Goal: Find specific page/section: Find specific page/section

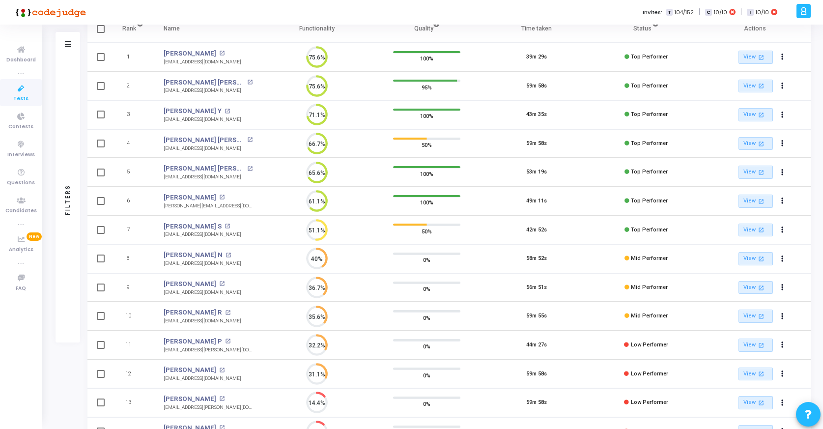
scroll to position [33, 0]
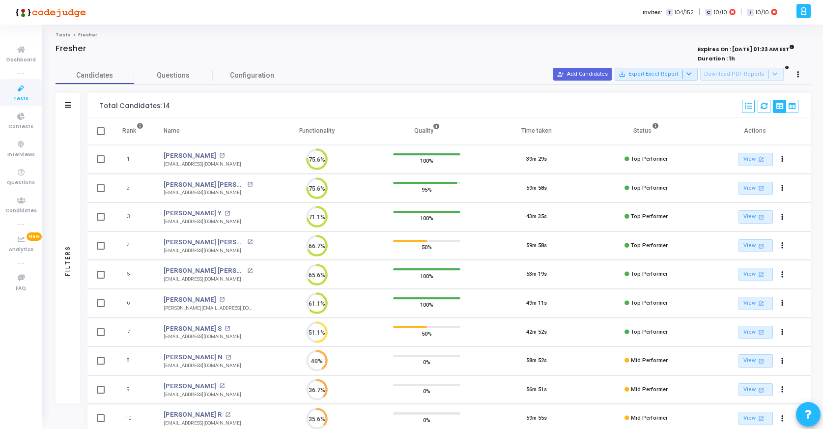
click at [22, 86] on icon at bounding box center [21, 89] width 21 height 12
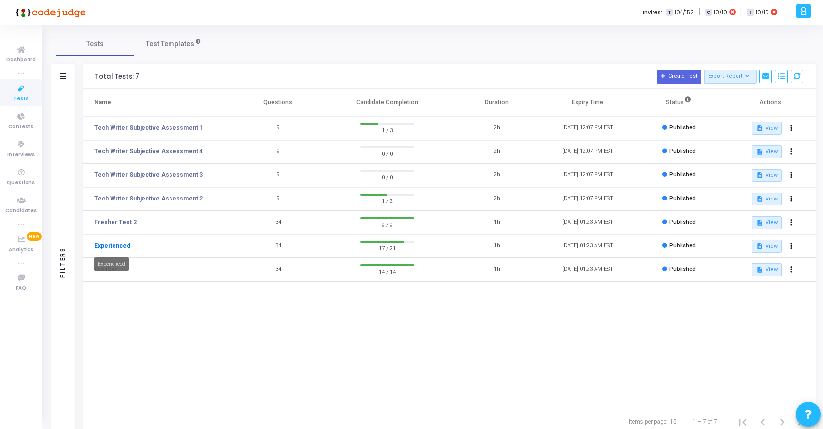
click at [120, 247] on link "Experienced" at bounding box center [112, 245] width 36 height 9
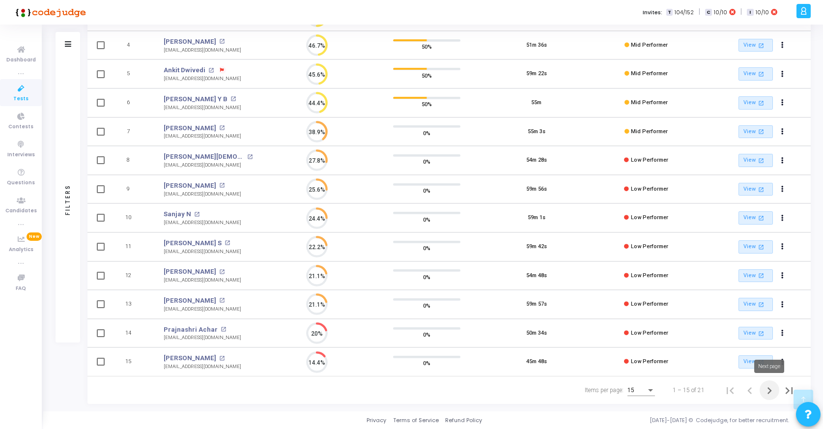
click at [769, 387] on icon "Next page" at bounding box center [770, 391] width 14 height 14
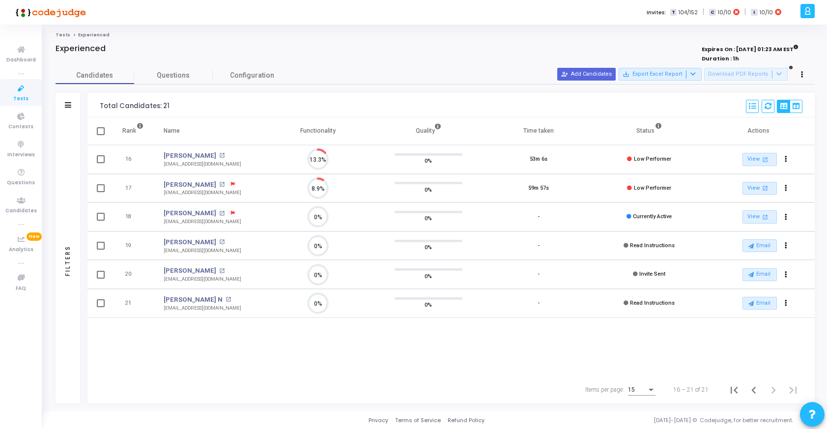
click at [18, 83] on icon at bounding box center [21, 89] width 21 height 12
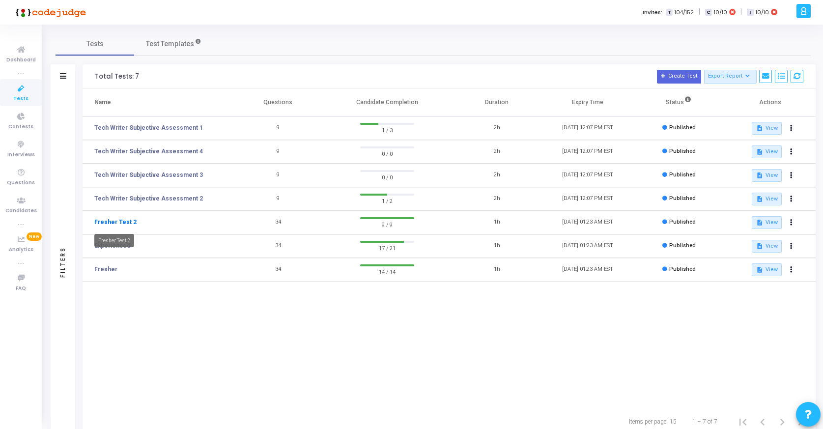
click at [112, 221] on link "Fresher Test 2" at bounding box center [115, 222] width 42 height 9
